Goal: Information Seeking & Learning: Learn about a topic

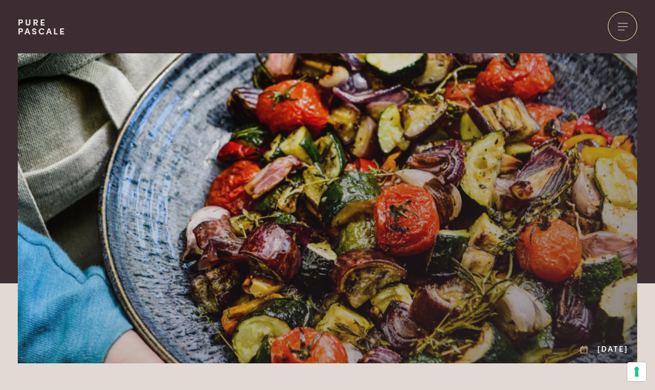
click at [620, 27] on div at bounding box center [622, 26] width 29 height 29
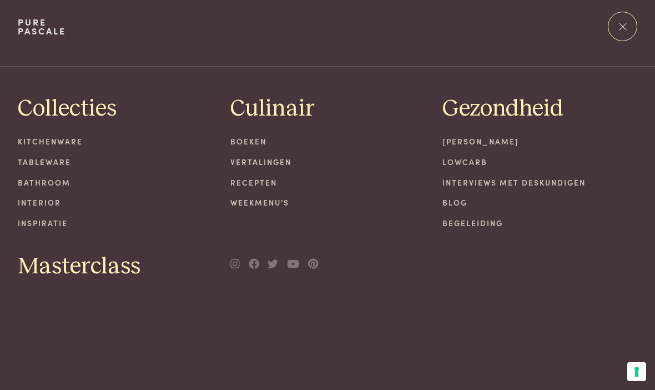
click at [475, 142] on link "[PERSON_NAME]" at bounding box center [540, 142] width 195 height 12
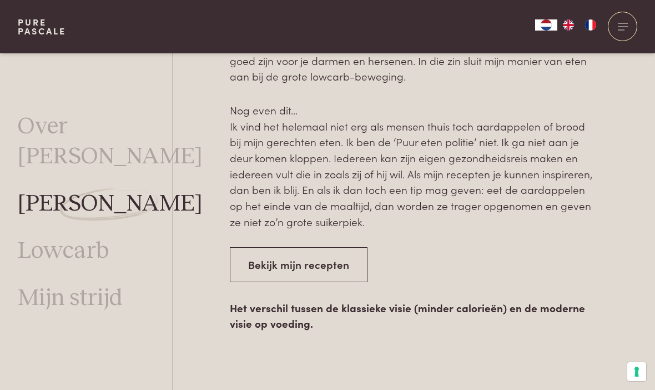
scroll to position [1575, 0]
click at [295, 277] on link "Bekijk mijn recepten" at bounding box center [299, 265] width 138 height 35
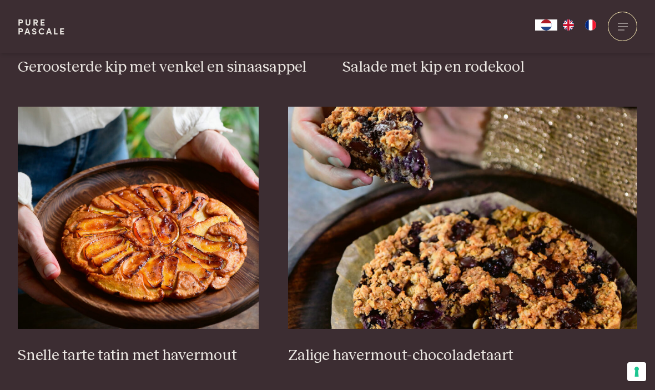
scroll to position [1540, 0]
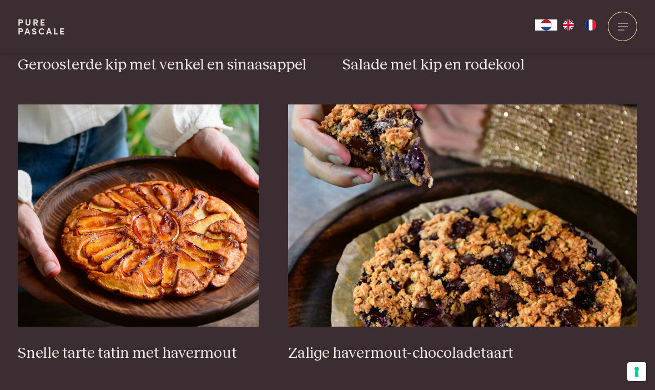
click at [156, 249] on img at bounding box center [138, 215] width 241 height 222
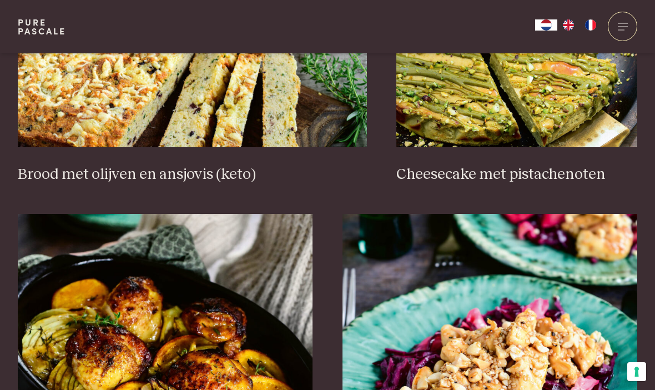
scroll to position [1141, 0]
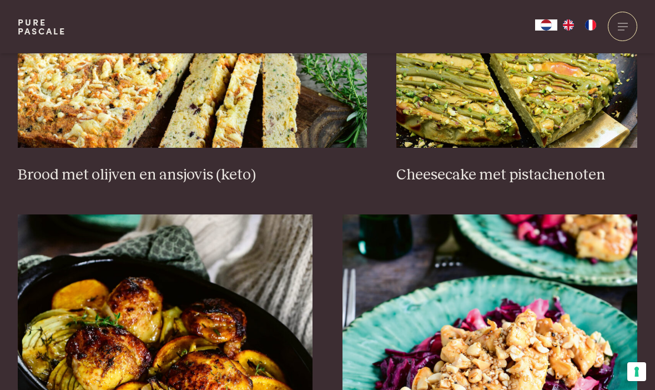
click at [501, 140] on img at bounding box center [517, 37] width 241 height 222
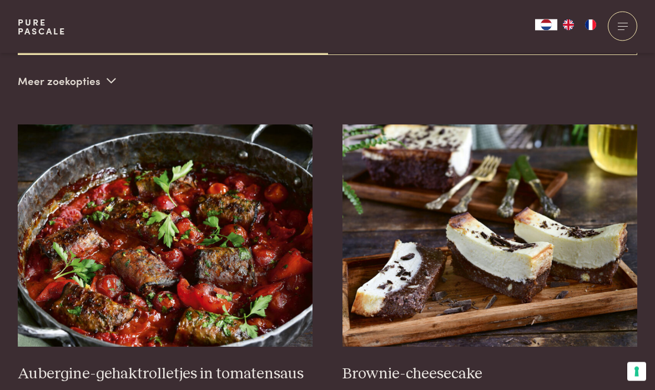
scroll to position [347, 0]
click at [557, 275] on img at bounding box center [490, 235] width 295 height 222
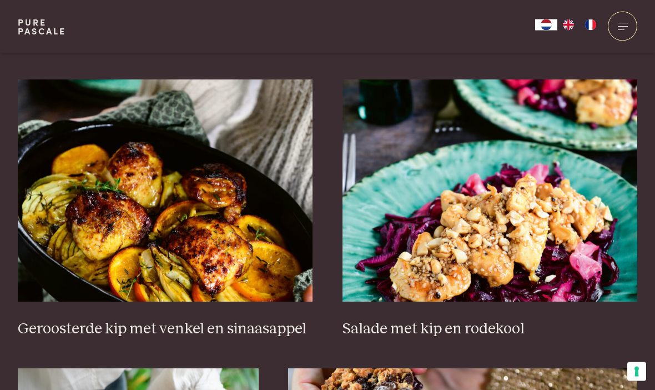
scroll to position [1276, 0]
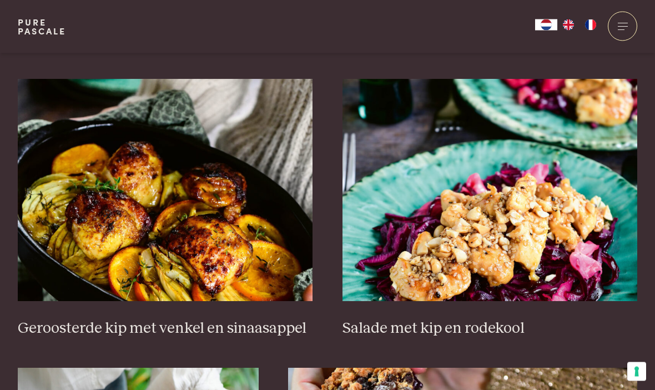
click at [228, 228] on img at bounding box center [165, 190] width 295 height 222
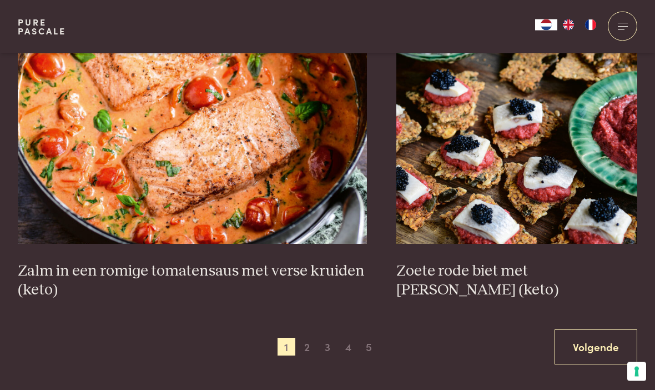
scroll to position [1912, 0]
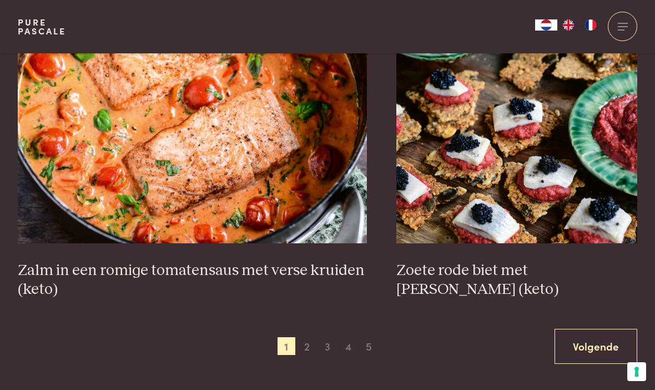
click at [528, 158] on img at bounding box center [517, 132] width 241 height 222
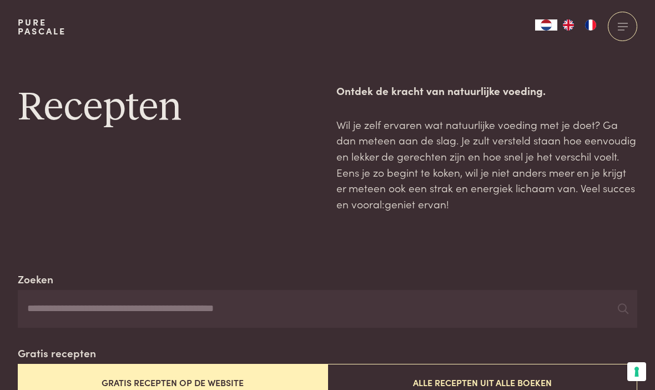
scroll to position [1950, 0]
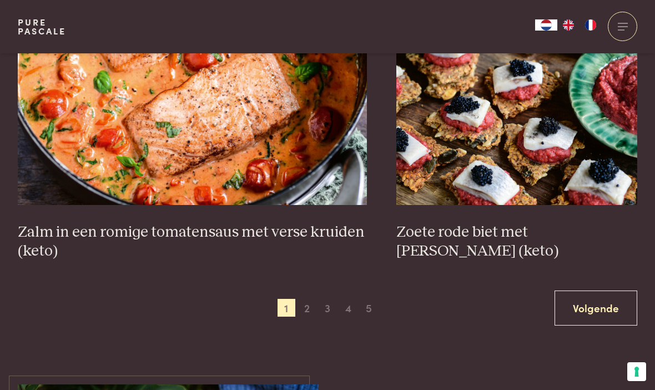
click at [590, 303] on link "Volgende" at bounding box center [596, 307] width 83 height 35
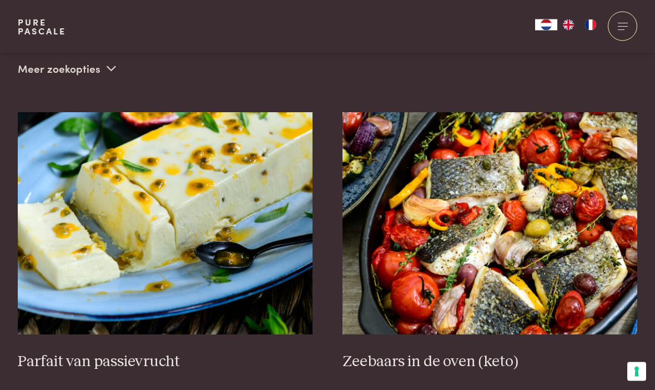
scroll to position [359, 0]
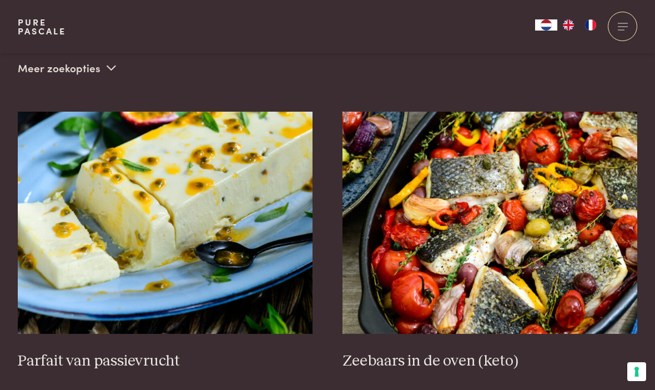
click at [166, 235] on img at bounding box center [165, 223] width 295 height 222
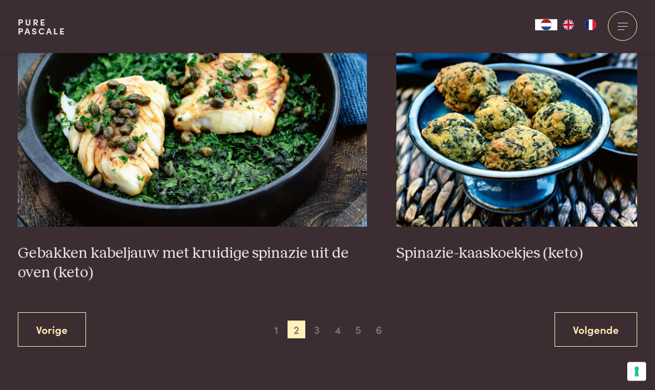
scroll to position [1948, 0]
click at [590, 317] on link "Volgende" at bounding box center [596, 329] width 83 height 35
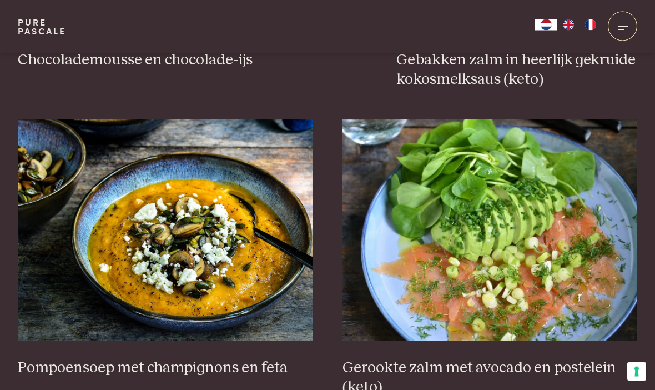
scroll to position [1291, 0]
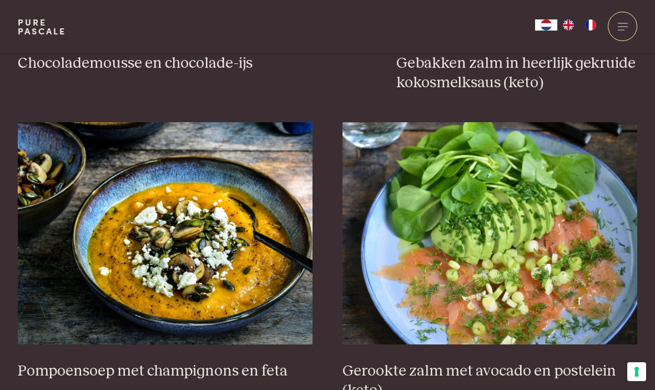
click at [193, 254] on img at bounding box center [165, 233] width 295 height 222
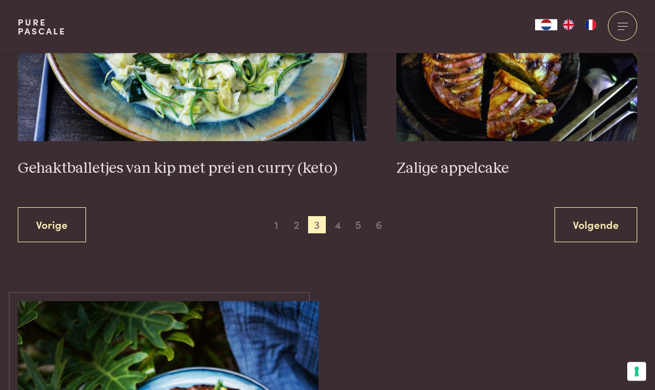
scroll to position [2110, 0]
click at [497, 106] on img at bounding box center [517, 30] width 241 height 222
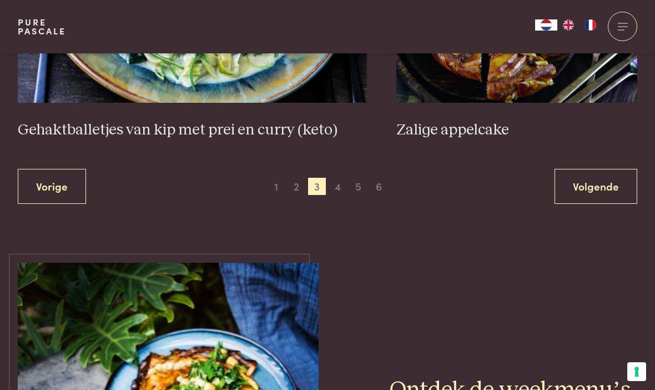
click at [592, 184] on link "Volgende" at bounding box center [596, 186] width 83 height 35
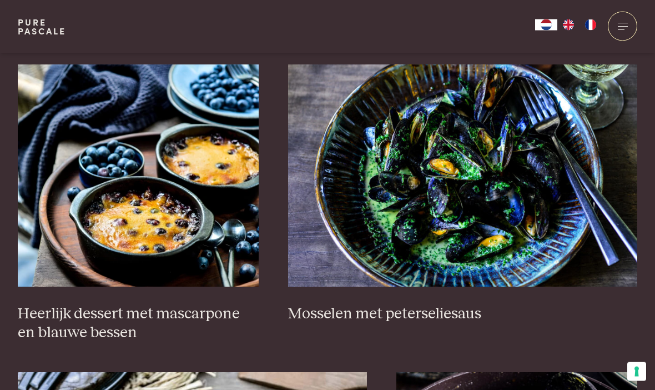
scroll to position [714, 0]
click at [173, 221] on img at bounding box center [138, 175] width 241 height 222
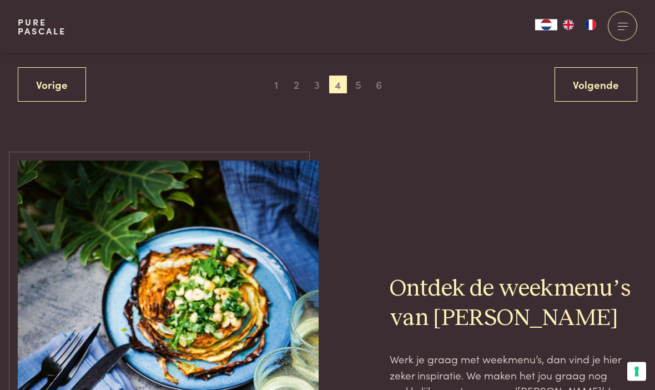
scroll to position [2196, 0]
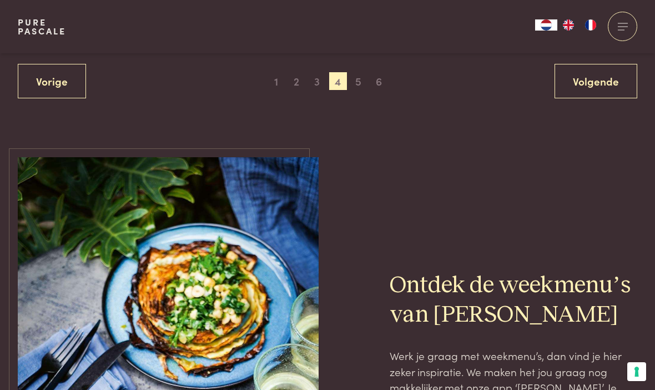
click at [585, 69] on link "Volgende" at bounding box center [596, 81] width 83 height 35
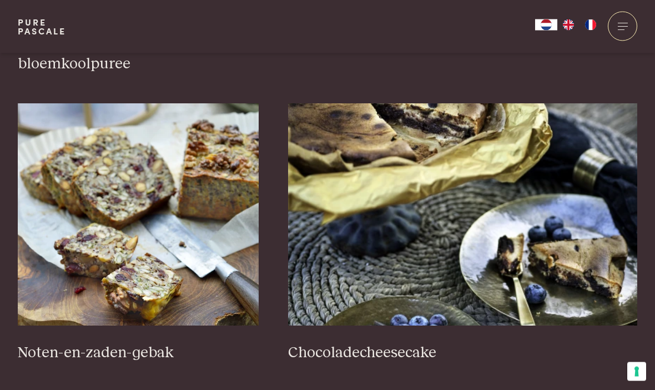
scroll to position [675, 0]
click at [165, 246] on img at bounding box center [138, 214] width 241 height 222
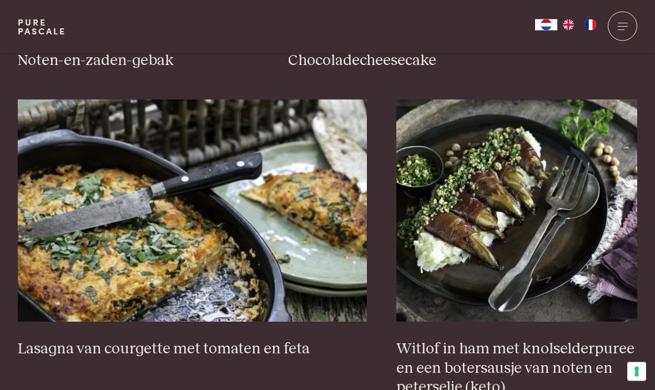
scroll to position [986, 0]
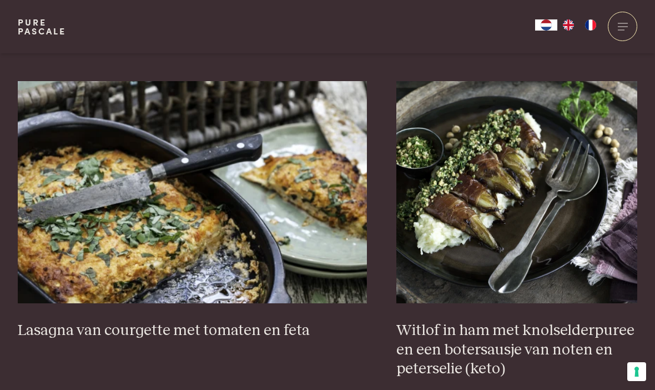
click at [206, 207] on img at bounding box center [192, 192] width 349 height 222
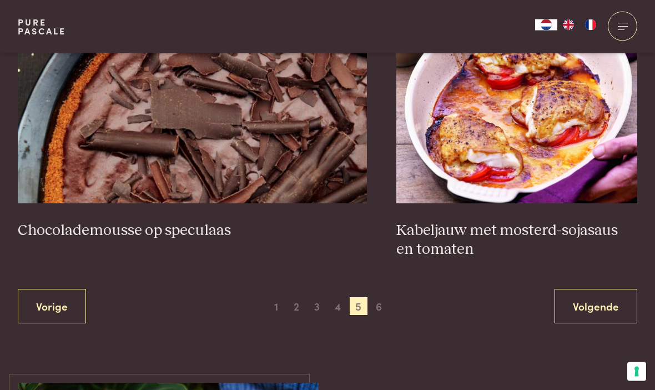
scroll to position [2010, 0]
click at [579, 299] on link "Volgende" at bounding box center [596, 305] width 83 height 35
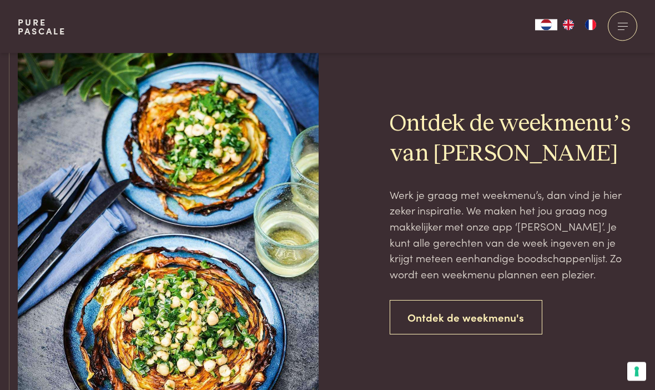
scroll to position [858, 0]
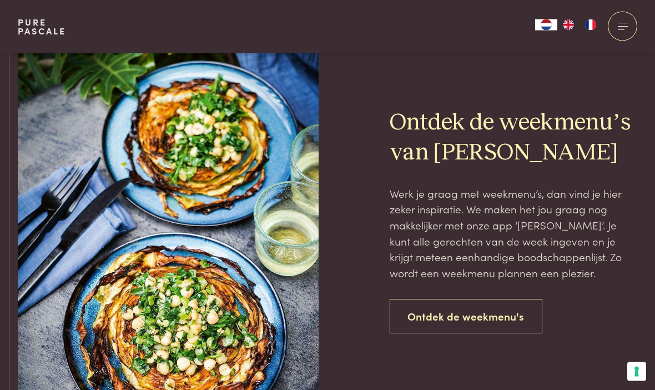
click at [448, 309] on link "Ontdek de weekmenu's" at bounding box center [466, 316] width 153 height 35
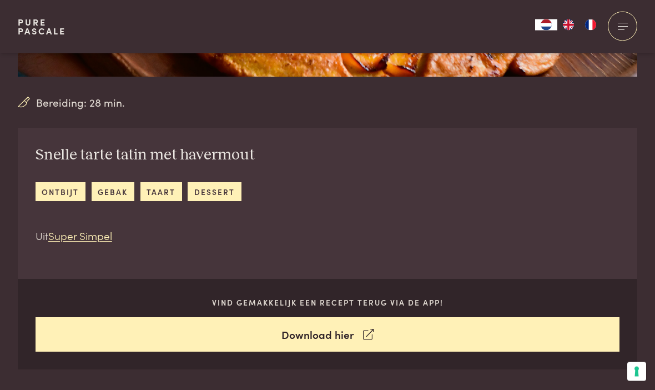
scroll to position [344, 0]
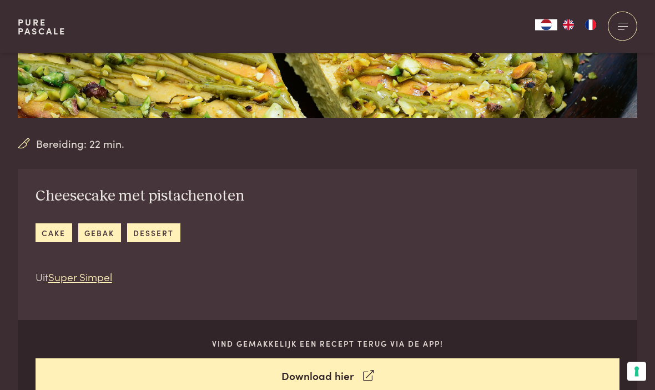
scroll to position [304, 0]
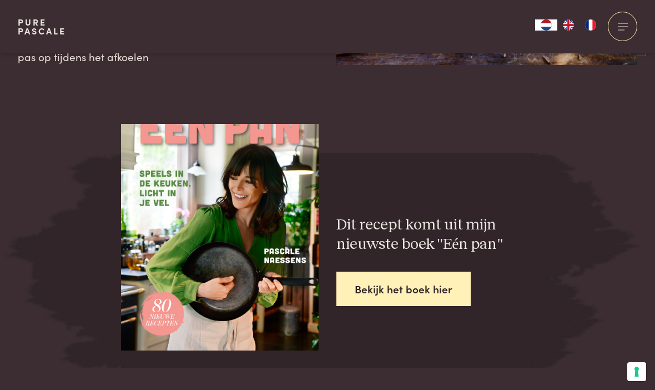
scroll to position [2085, 0]
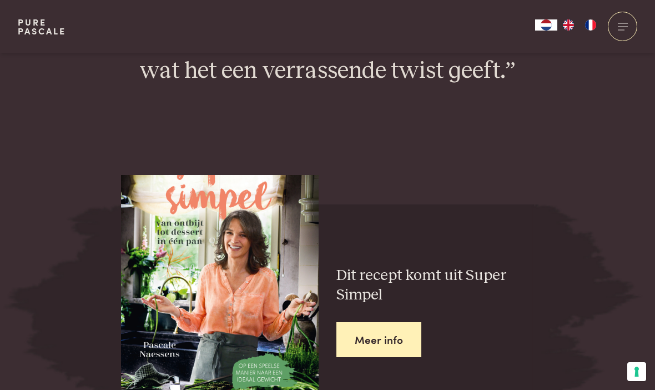
scroll to position [1599, 0]
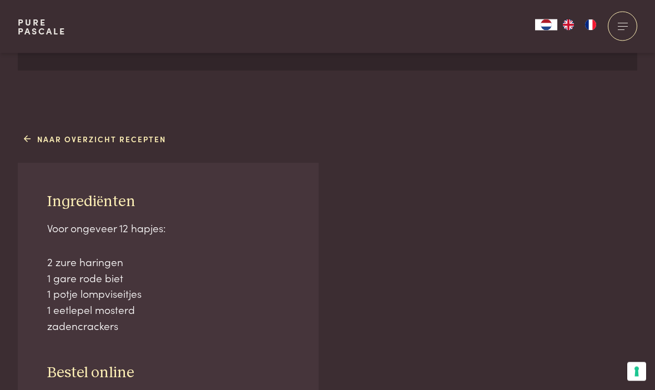
scroll to position [640, 0]
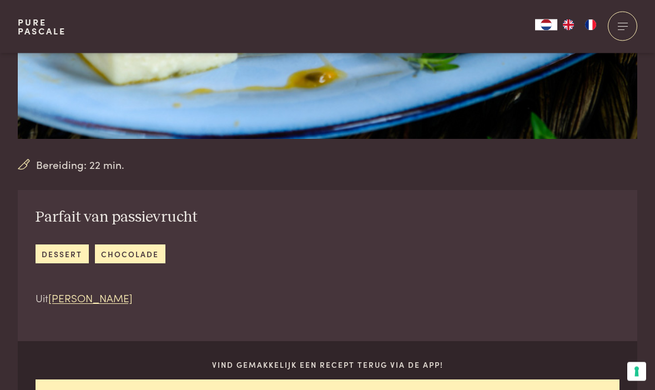
scroll to position [269, 0]
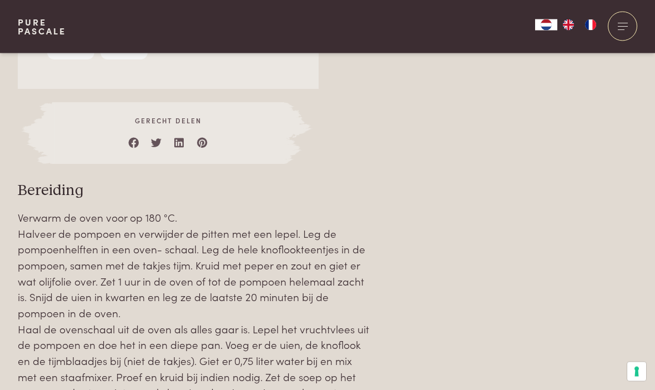
scroll to position [1138, 0]
click at [558, 322] on div "Over dit recept Pompoensoep smaakt altijd heerlijk, zowel in de zomer als in de…" at bounding box center [328, 184] width 620 height 1046
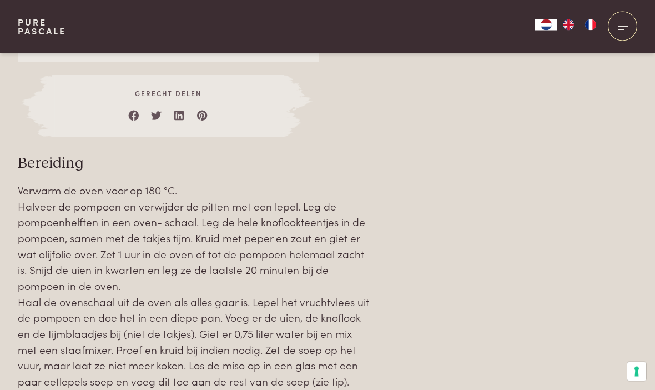
scroll to position [1160, 0]
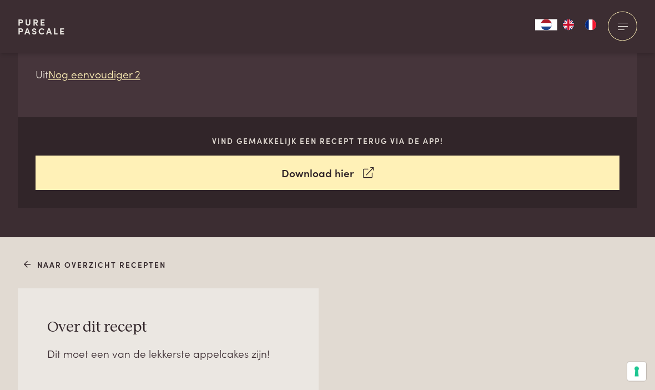
scroll to position [504, 0]
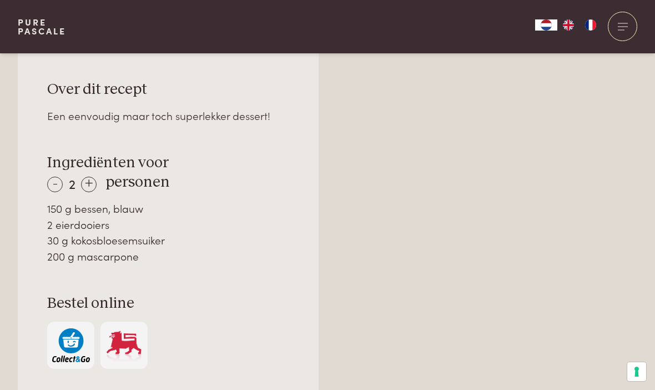
scroll to position [738, 0]
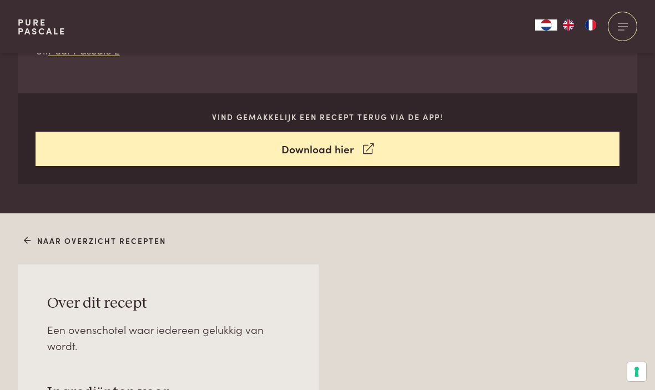
scroll to position [517, 0]
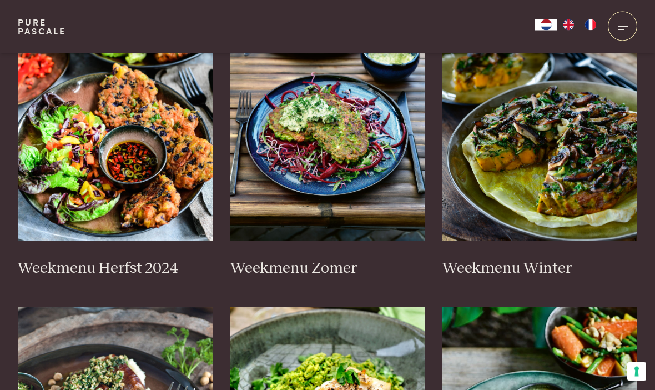
scroll to position [342, 0]
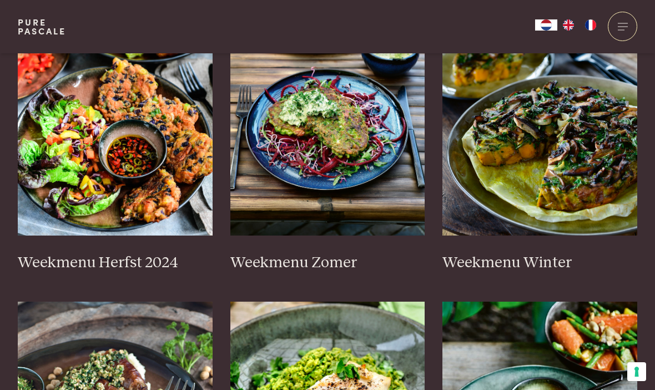
click at [141, 114] on img at bounding box center [115, 124] width 195 height 222
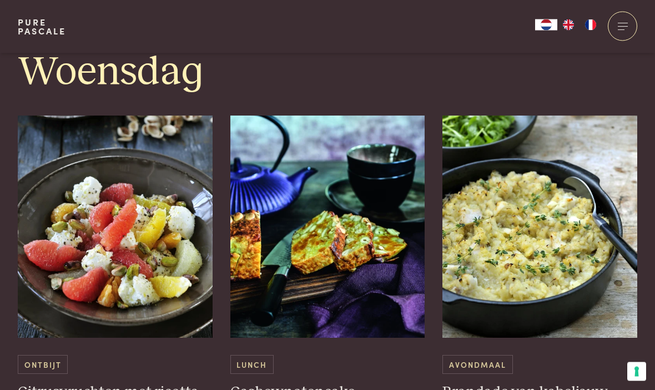
scroll to position [1388, 0]
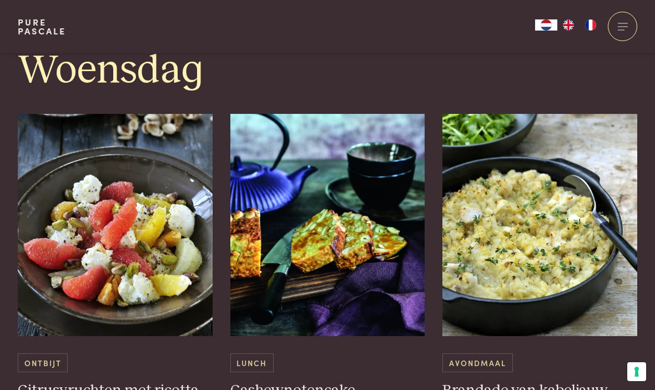
click at [523, 251] on img at bounding box center [540, 225] width 195 height 222
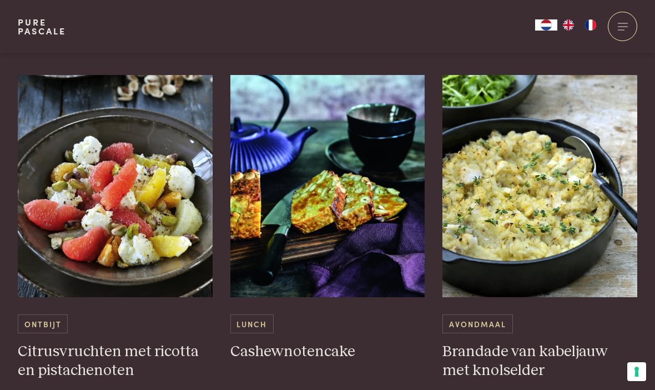
click at [338, 212] on img at bounding box center [328, 186] width 195 height 222
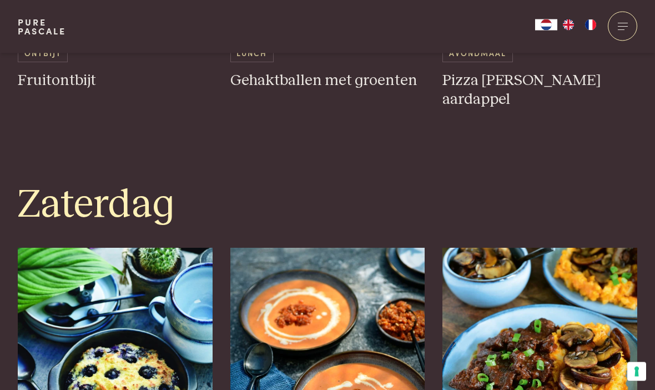
scroll to position [2578, 0]
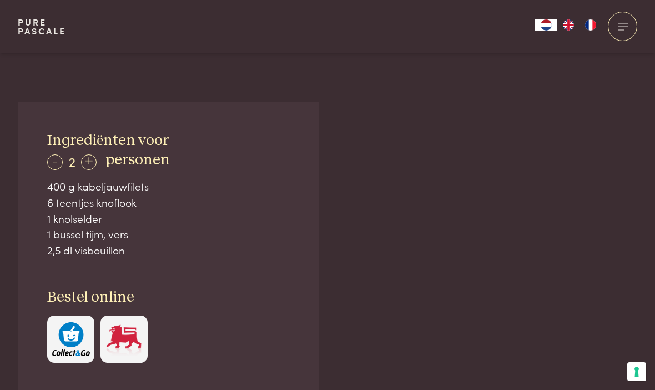
scroll to position [675, 0]
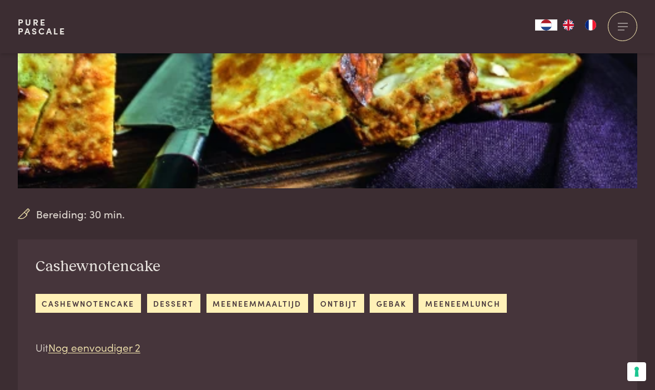
scroll to position [222, 0]
